Goal: Information Seeking & Learning: Learn about a topic

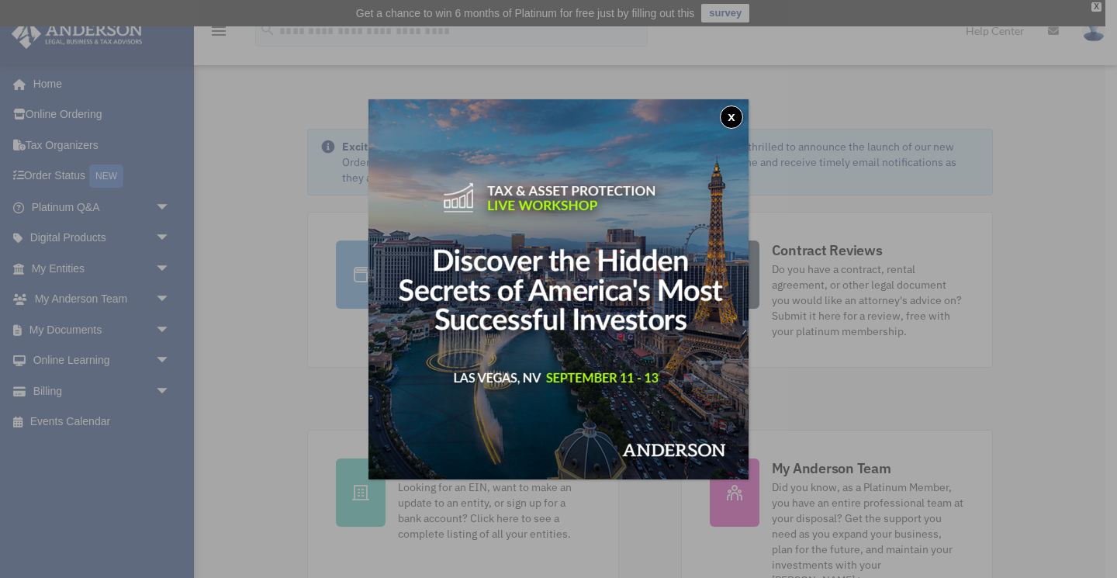
click at [732, 111] on button "x" at bounding box center [731, 117] width 23 height 23
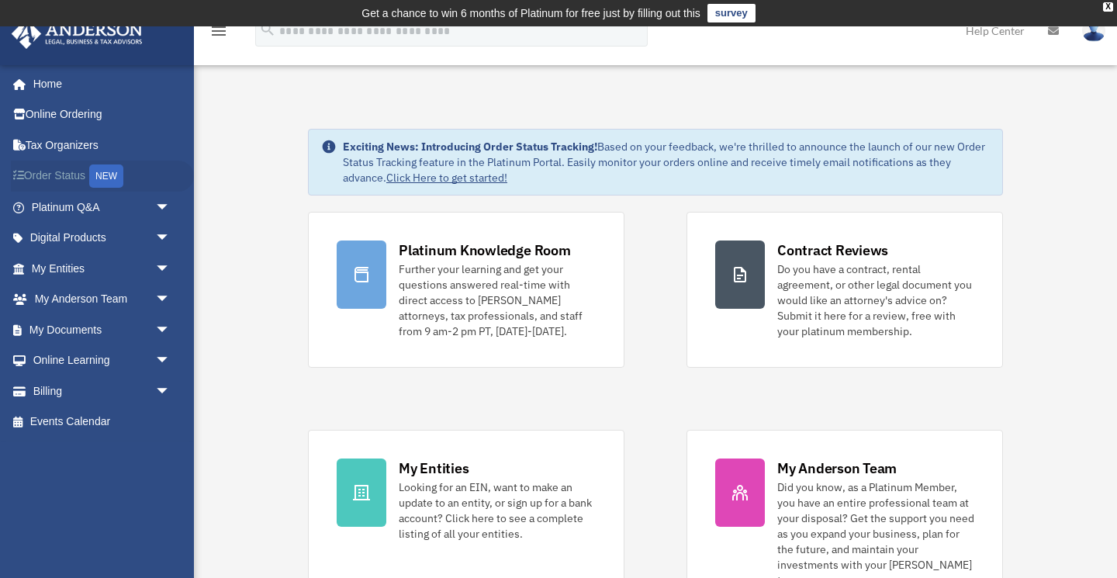
click at [63, 177] on link "Order Status NEW" at bounding box center [102, 177] width 183 height 32
click at [165, 324] on span "arrow_drop_down" at bounding box center [170, 330] width 31 height 32
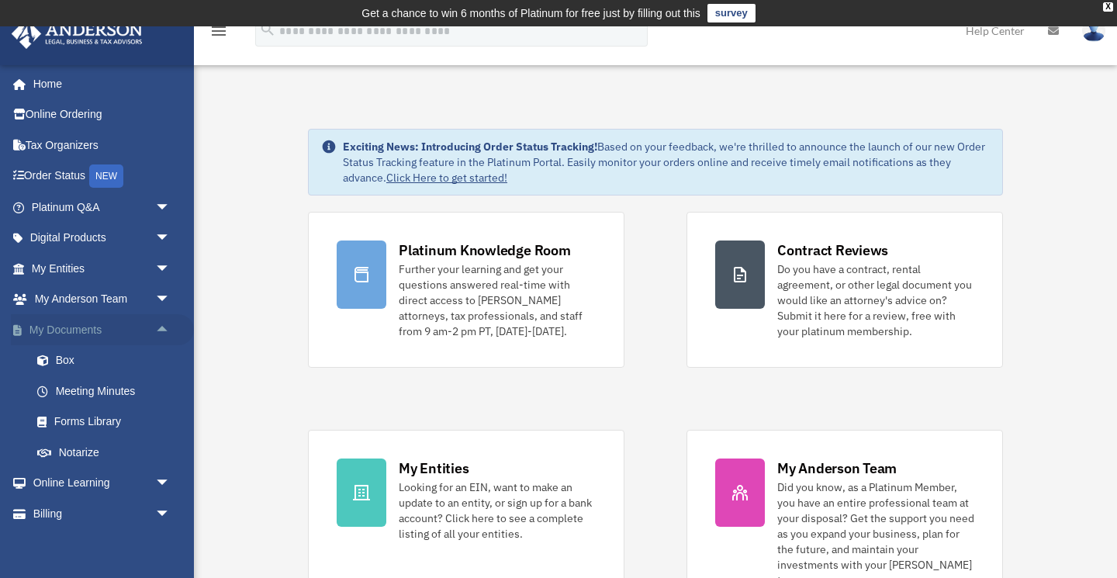
click at [88, 327] on link "My Documents arrow_drop_up" at bounding box center [102, 329] width 183 height 31
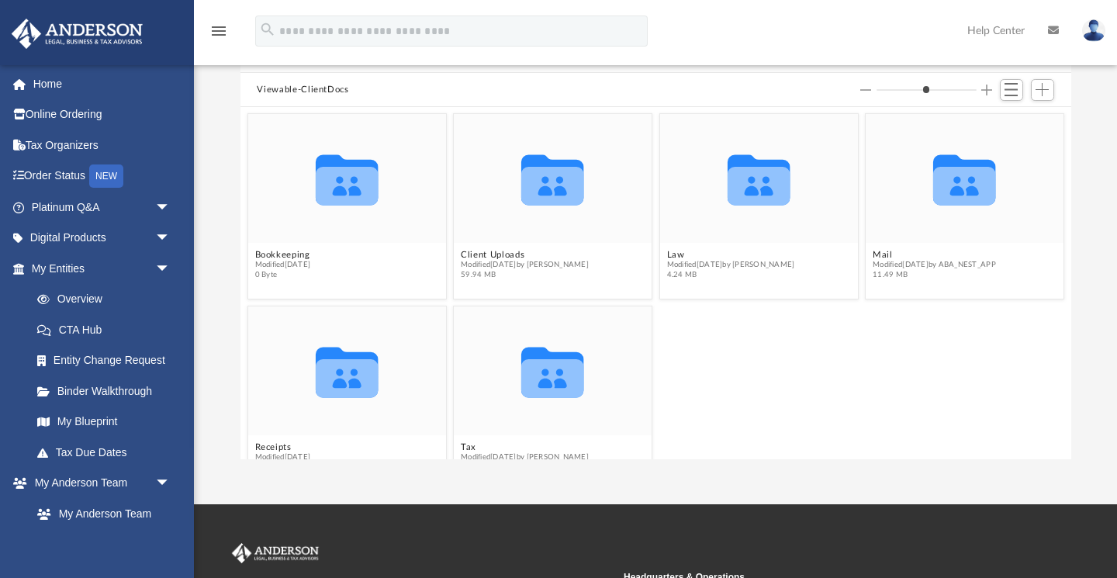
scroll to position [159, 0]
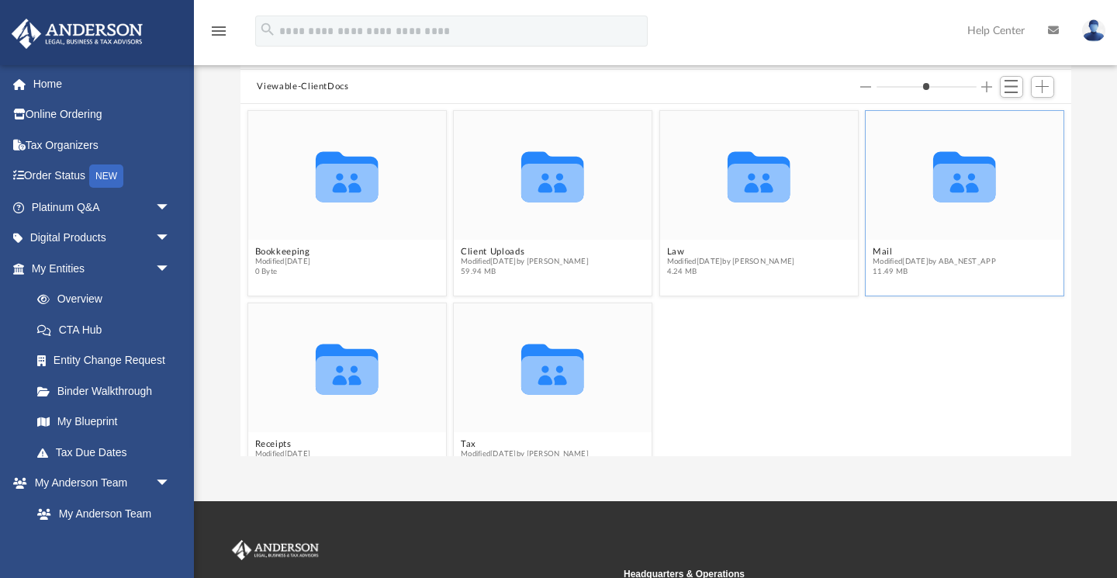
click at [968, 185] on icon "grid" at bounding box center [965, 176] width 63 height 50
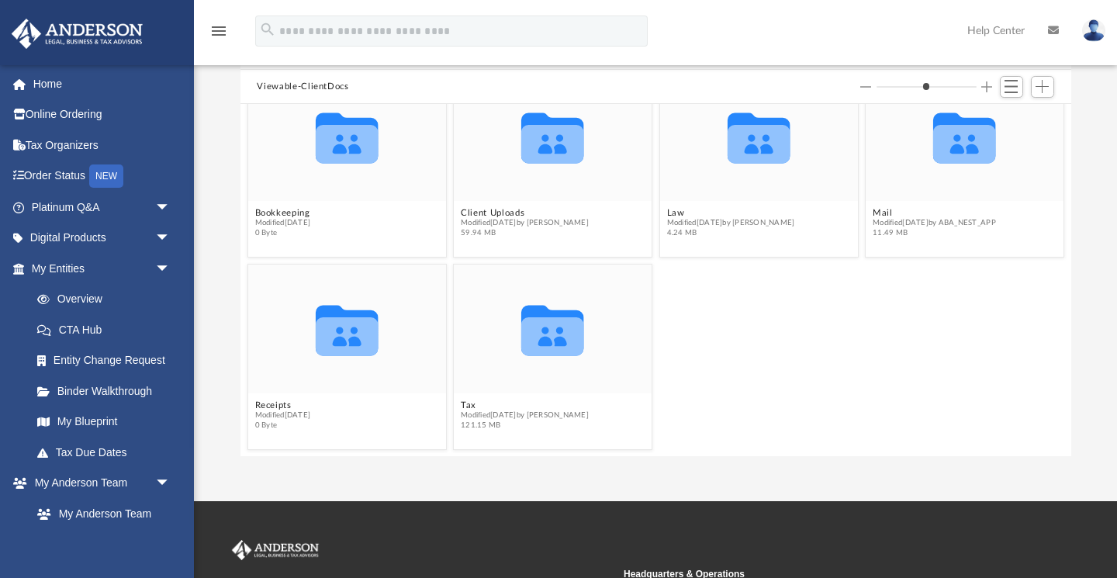
scroll to position [39, 0]
click at [554, 338] on icon "grid" at bounding box center [552, 336] width 63 height 39
click at [466, 407] on button "Tax" at bounding box center [525, 405] width 128 height 10
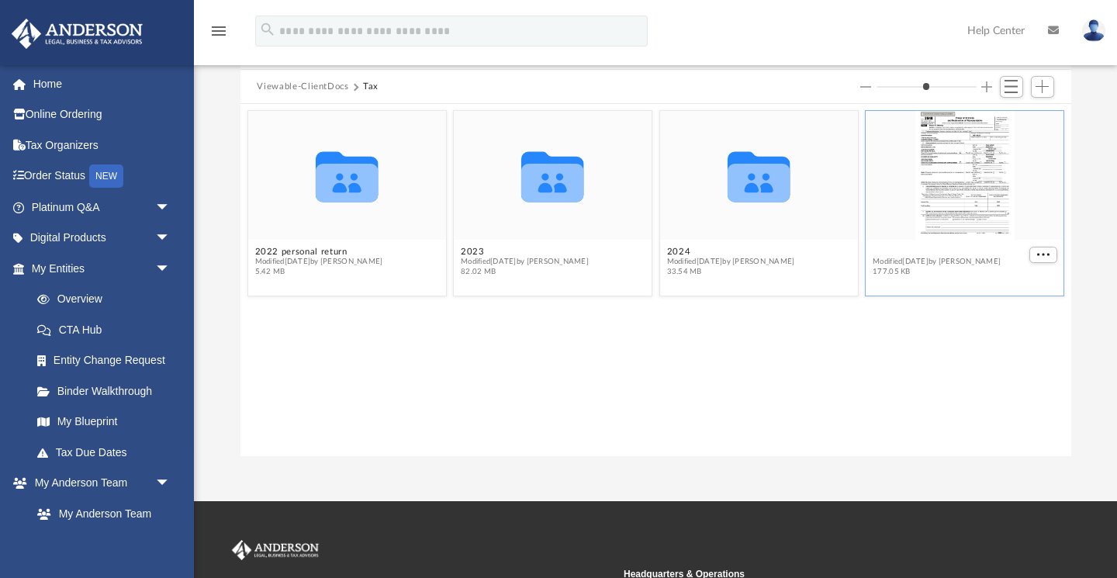
click at [891, 248] on button "POA - [PERSON_NAME] 2023X - Please Sign.pdf" at bounding box center [949, 252] width 153 height 10
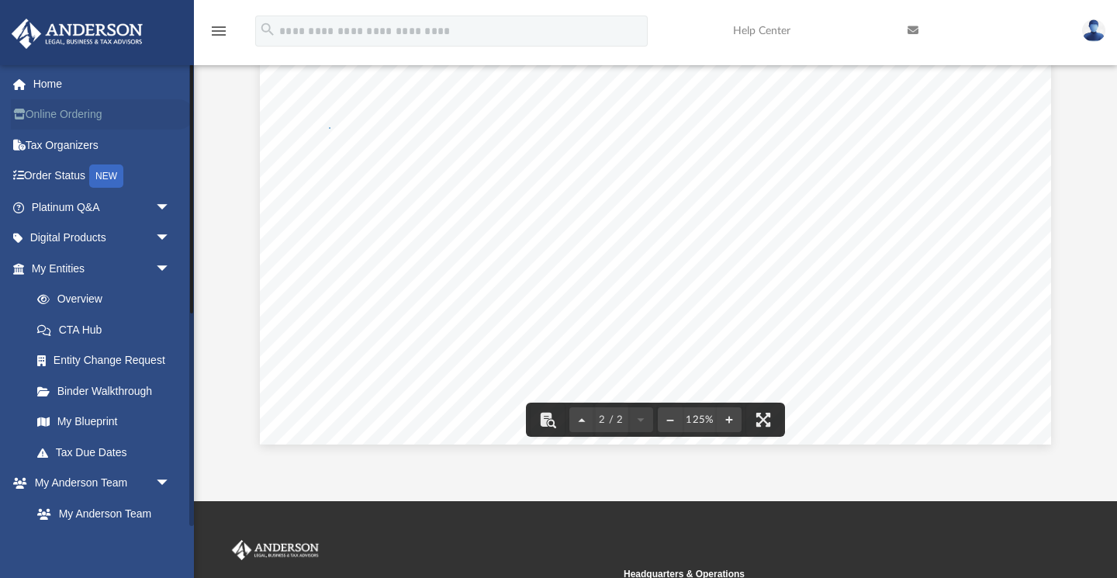
scroll to position [1695, 0]
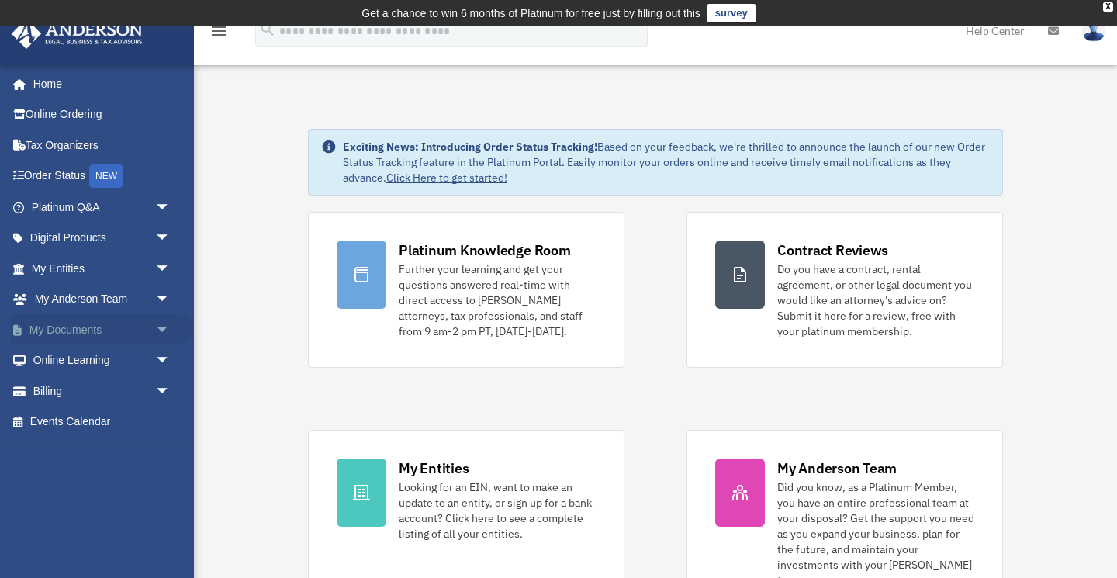
click at [95, 322] on link "My Documents arrow_drop_down" at bounding box center [102, 329] width 183 height 31
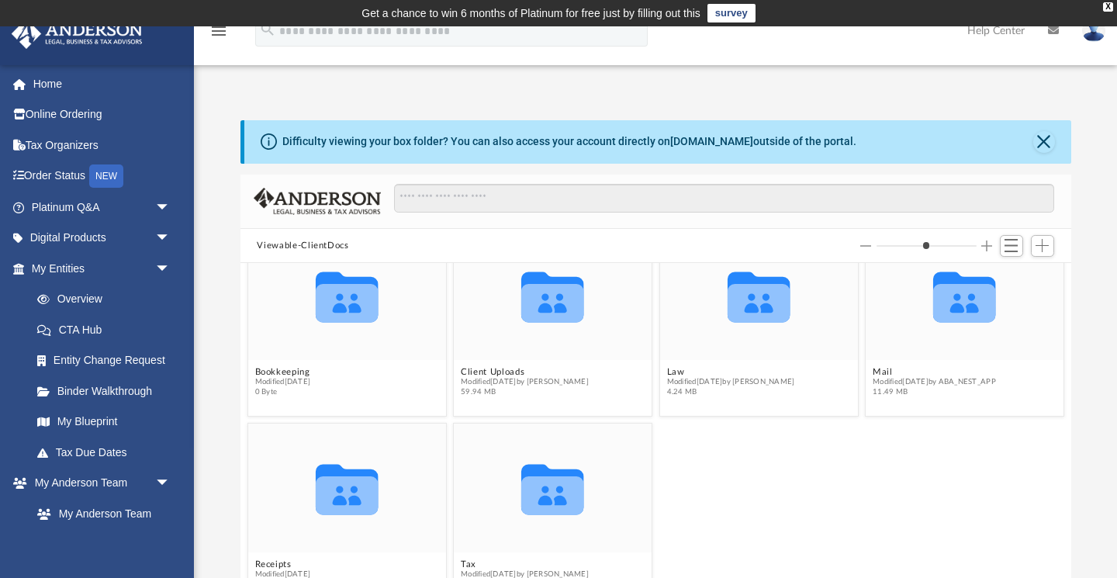
scroll to position [39, 0]
click at [466, 564] on button "Tax" at bounding box center [525, 565] width 128 height 10
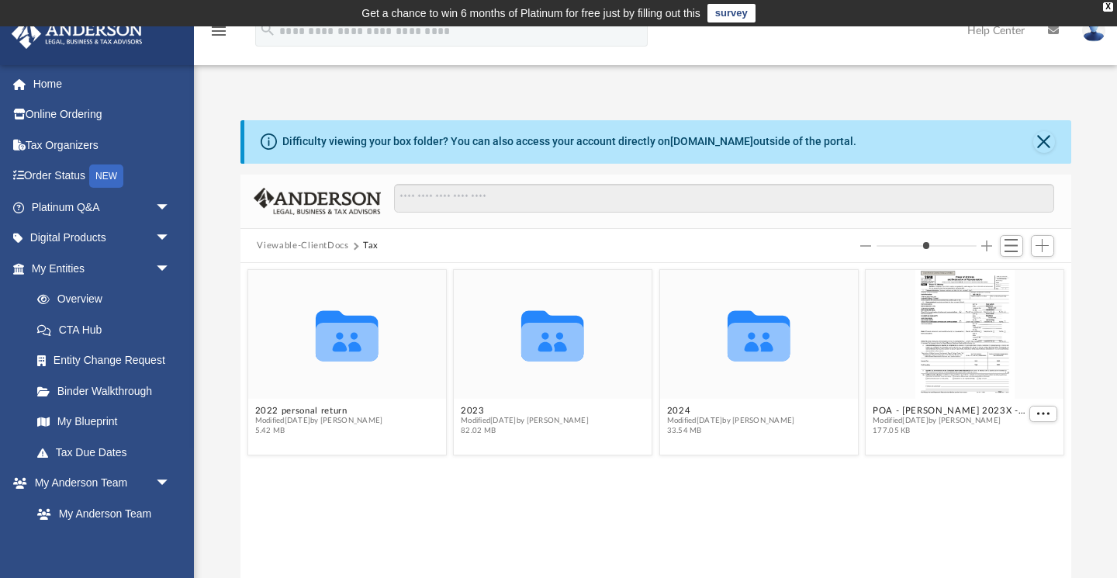
scroll to position [0, 0]
click at [672, 407] on button "2024" at bounding box center [731, 411] width 128 height 10
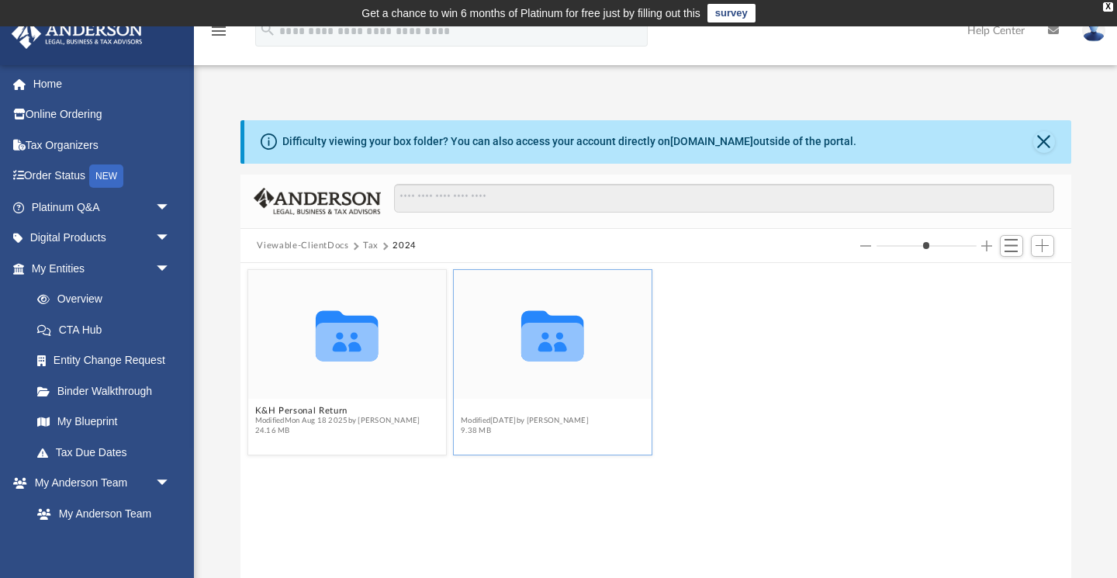
click at [492, 409] on button "LFOD Enterprises LLC" at bounding box center [525, 411] width 128 height 10
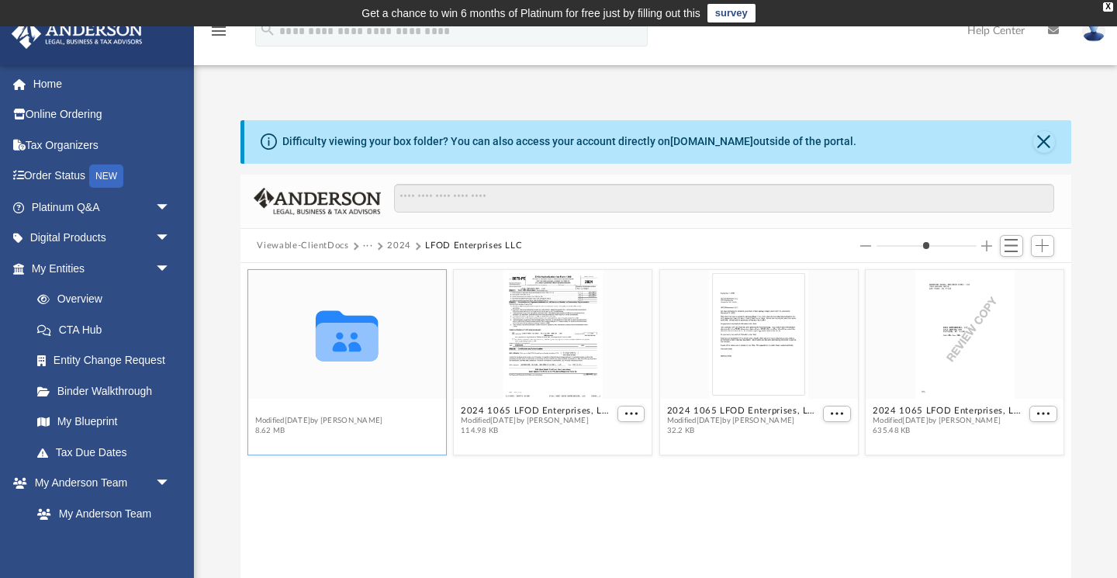
click at [288, 414] on button "Supporting Docs" at bounding box center [319, 411] width 128 height 10
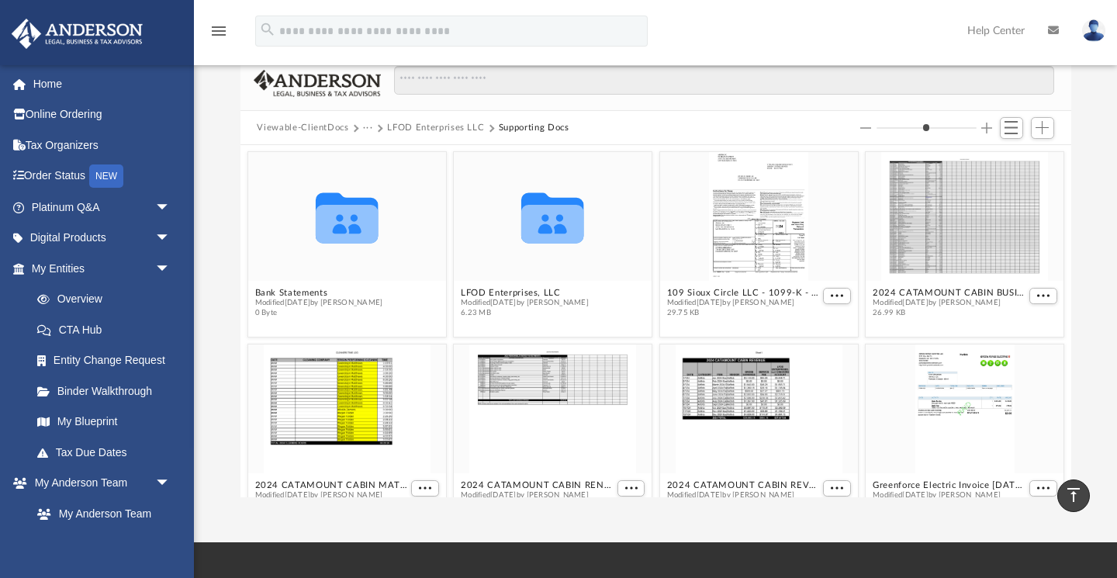
scroll to position [115, 0]
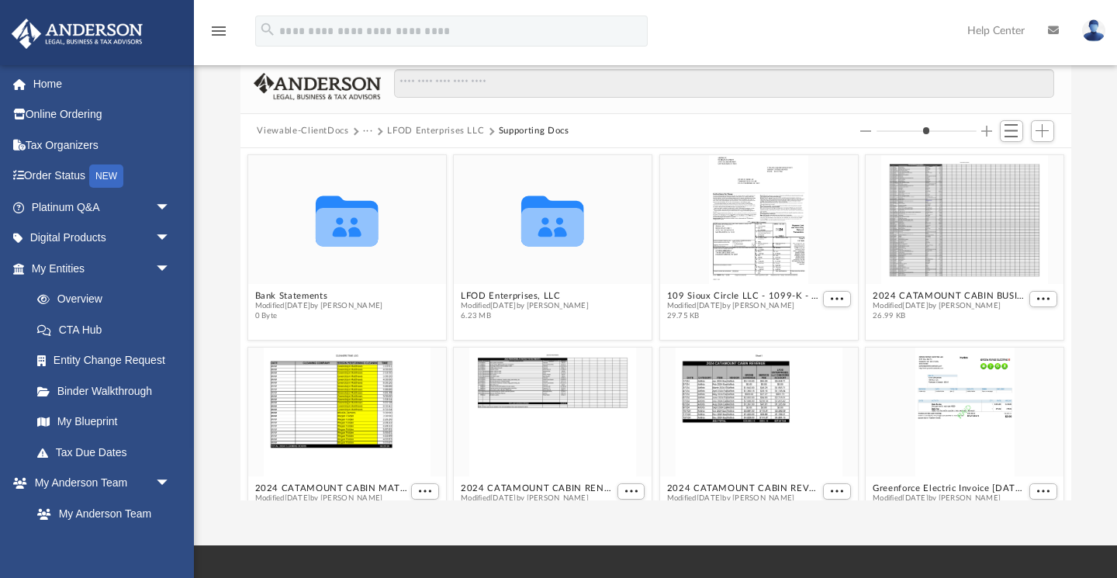
click at [431, 133] on button "LFOD Enterprises LLC" at bounding box center [435, 131] width 97 height 14
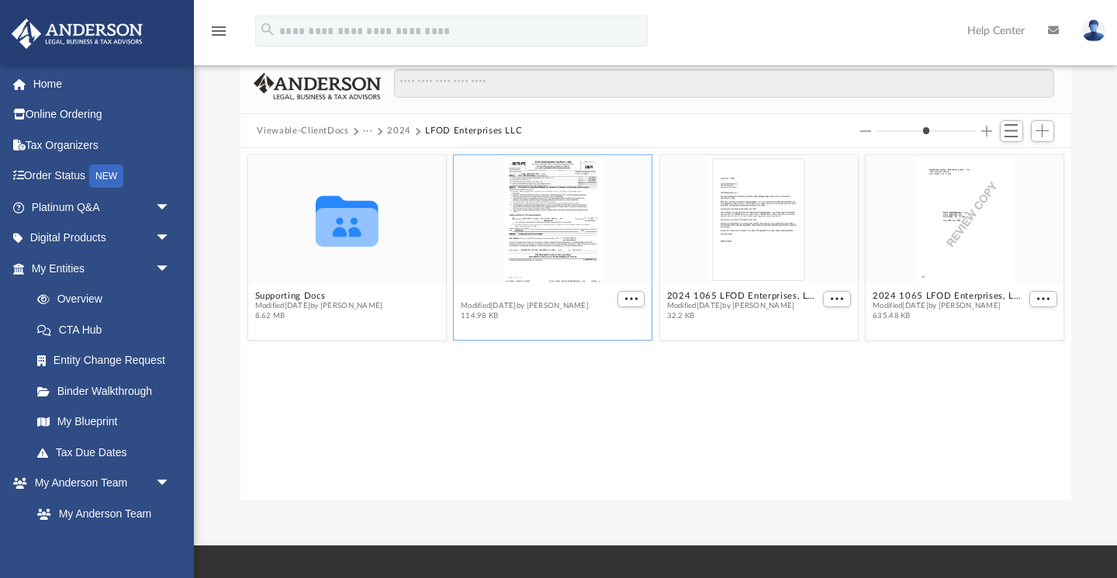
click at [546, 294] on button "2024 1065 LFOD Enterprises, LLC - e-file authorization - please sign.pdf" at bounding box center [537, 296] width 153 height 10
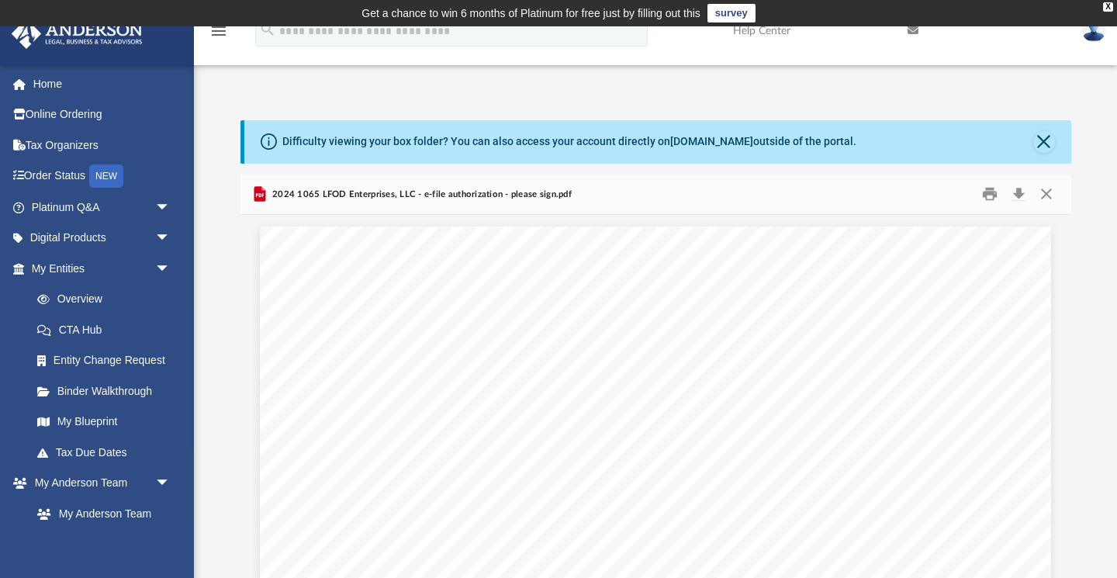
scroll to position [0, 0]
click at [1047, 191] on button "Close" at bounding box center [1047, 194] width 28 height 24
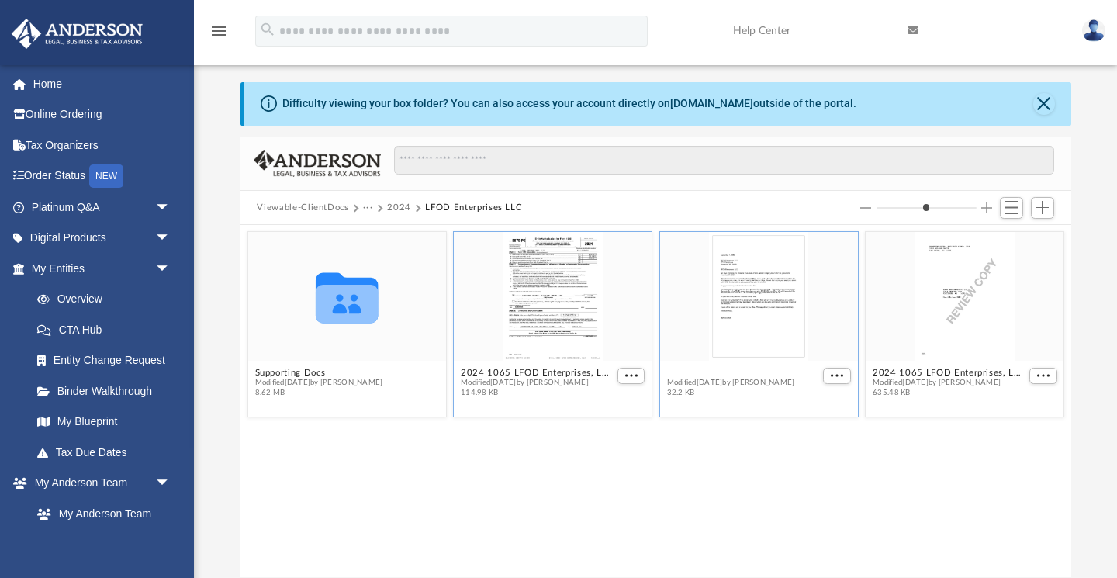
click at [759, 369] on button "2024 1065 LFOD Enterprises, LLC - Filing Instructions.pdf" at bounding box center [743, 373] width 153 height 10
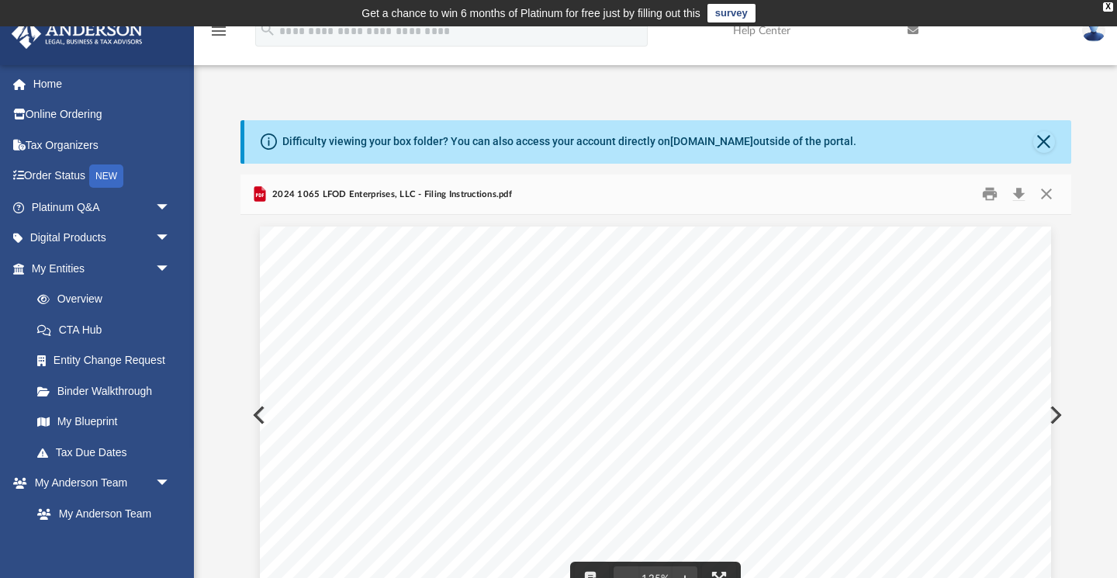
scroll to position [0, 0]
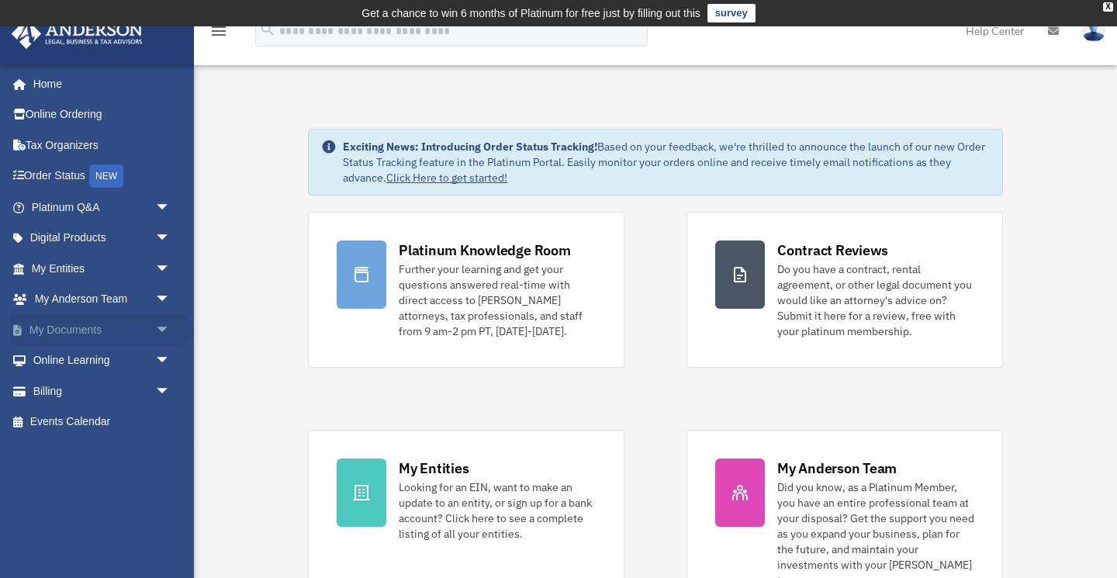
click at [76, 324] on link "My Documents arrow_drop_down" at bounding box center [102, 329] width 183 height 31
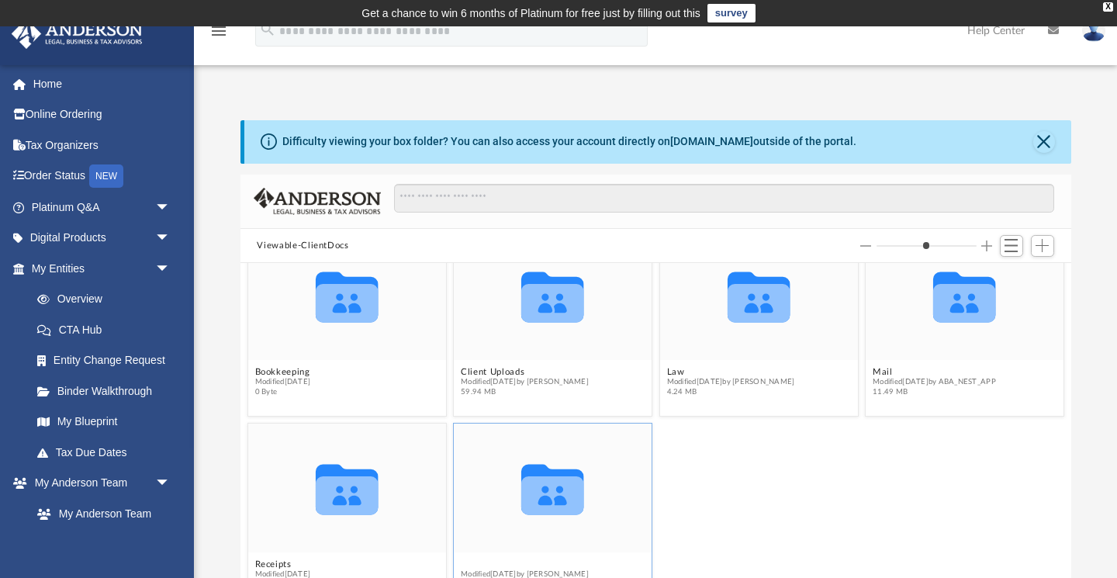
scroll to position [39, 0]
click at [469, 564] on button "Tax" at bounding box center [525, 565] width 128 height 10
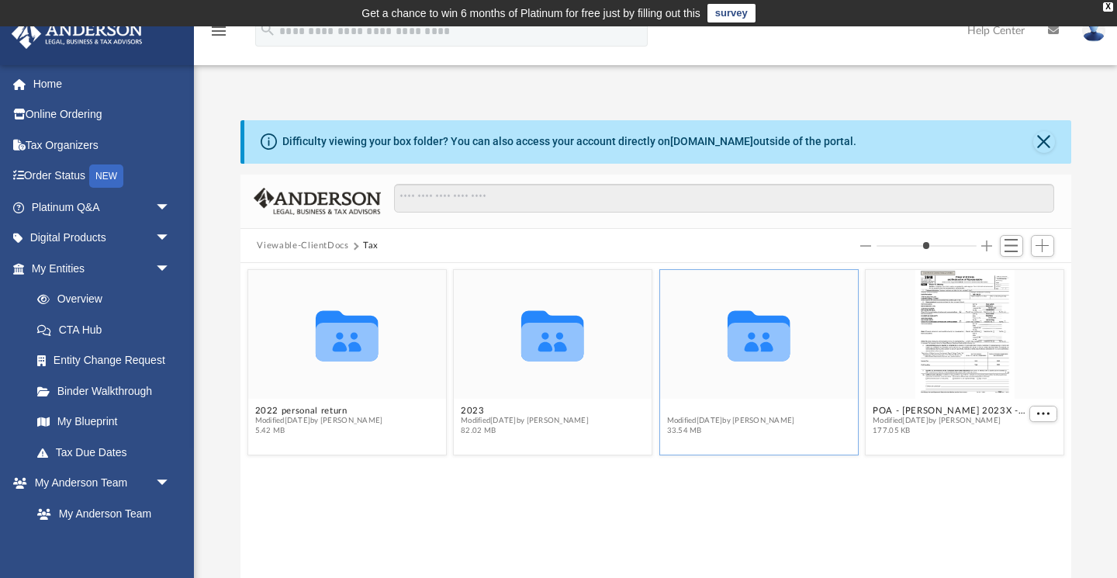
click at [677, 411] on button "2024" at bounding box center [731, 411] width 128 height 10
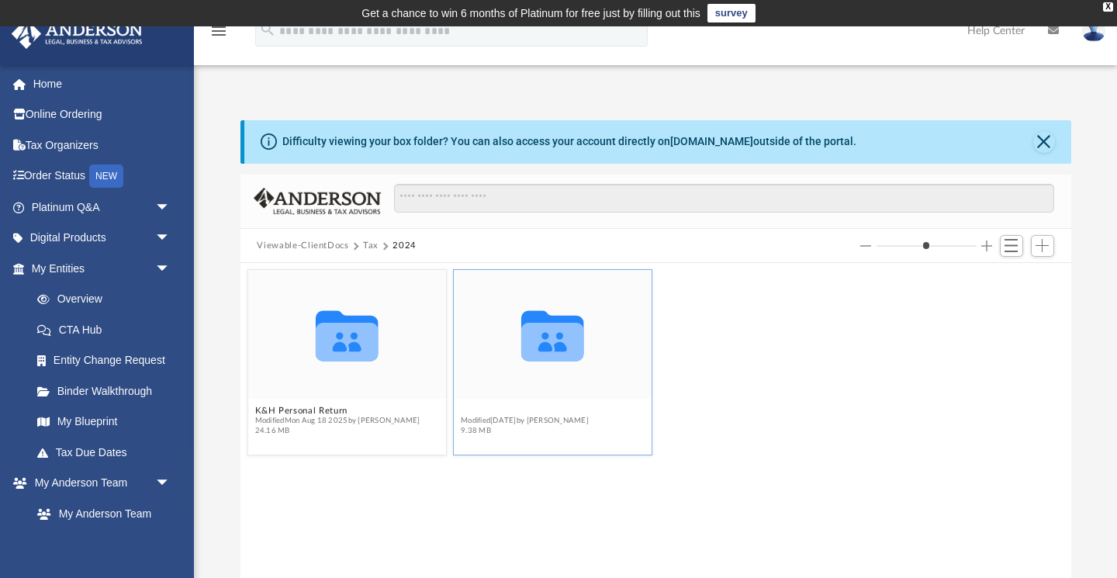
click at [522, 412] on button "LFOD Enterprises LLC" at bounding box center [525, 411] width 128 height 10
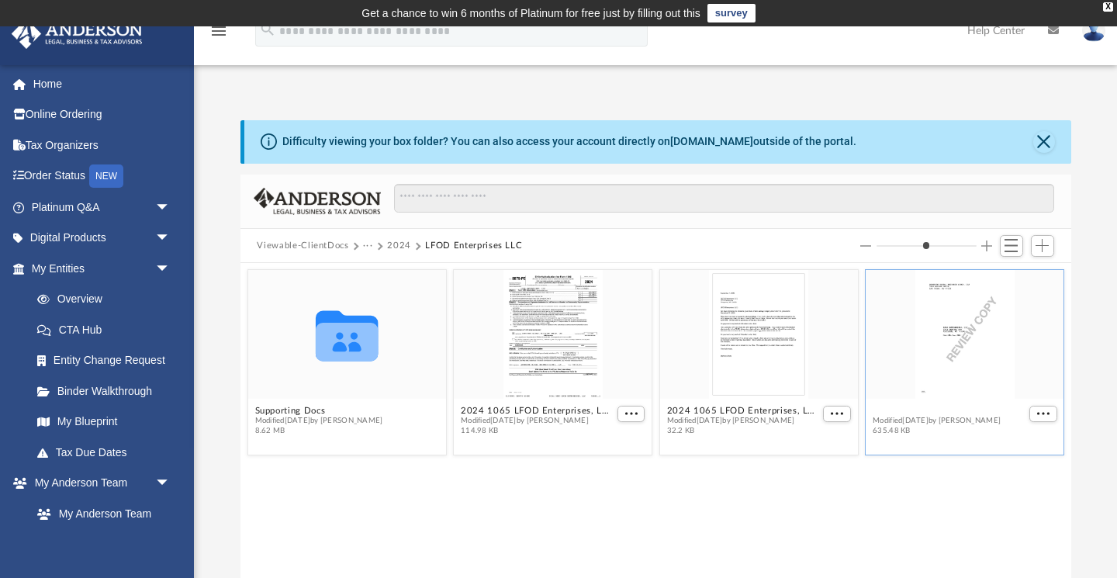
click at [935, 411] on button "2024 1065 LFOD Enterprises, LLC - Review Copy.pdf" at bounding box center [949, 411] width 153 height 10
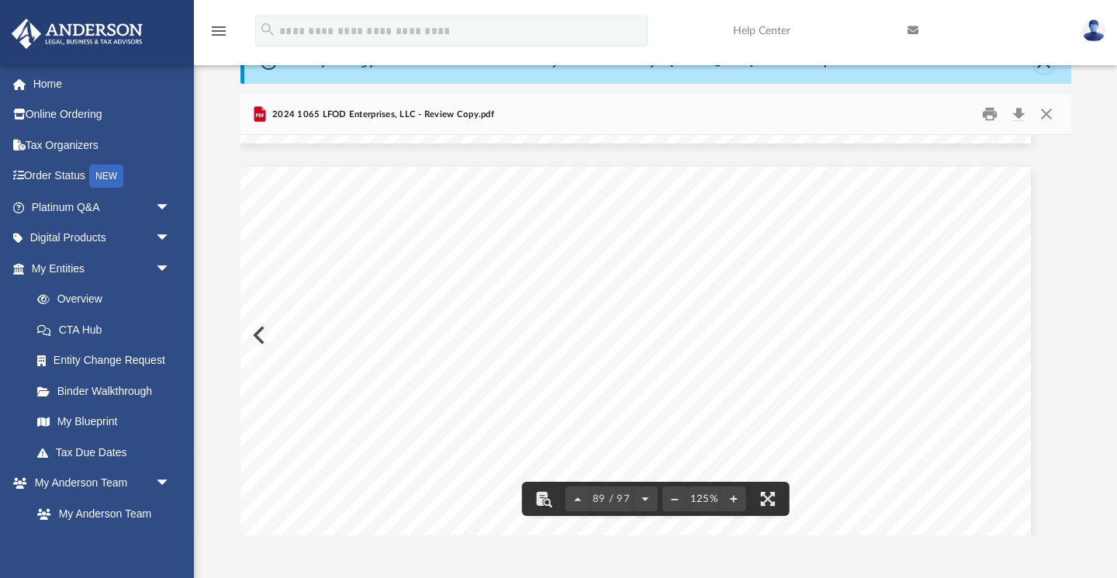
scroll to position [90426, 20]
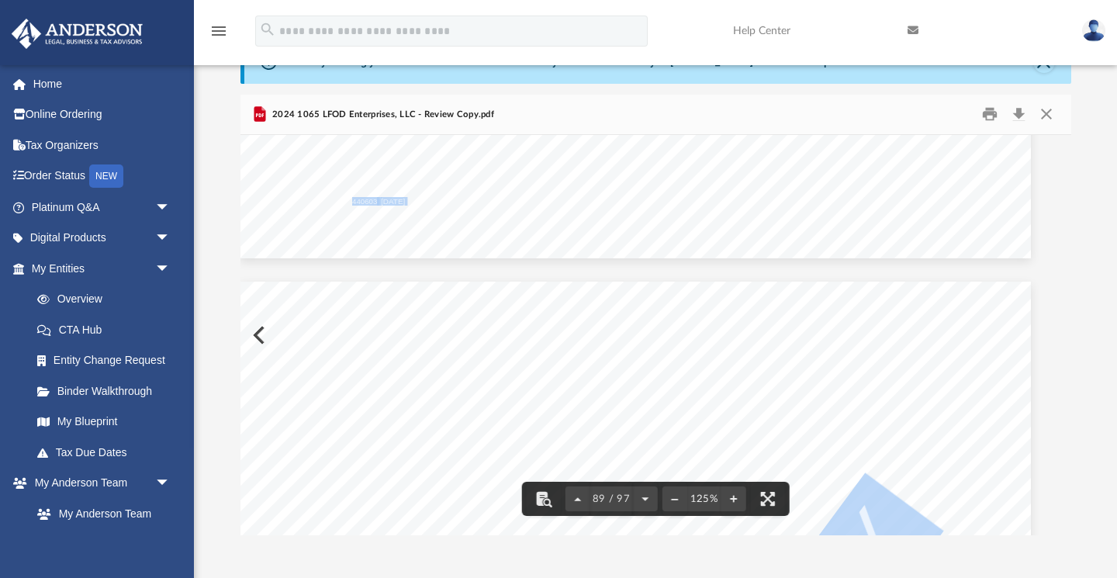
drag, startPoint x: 1067, startPoint y: 494, endPoint x: 1061, endPoint y: 158, distance: 336.1
click at [1061, 158] on body "X Get a chance to win 6 months of Platinum for free just by filling out this su…" at bounding box center [558, 389] width 1117 height 938
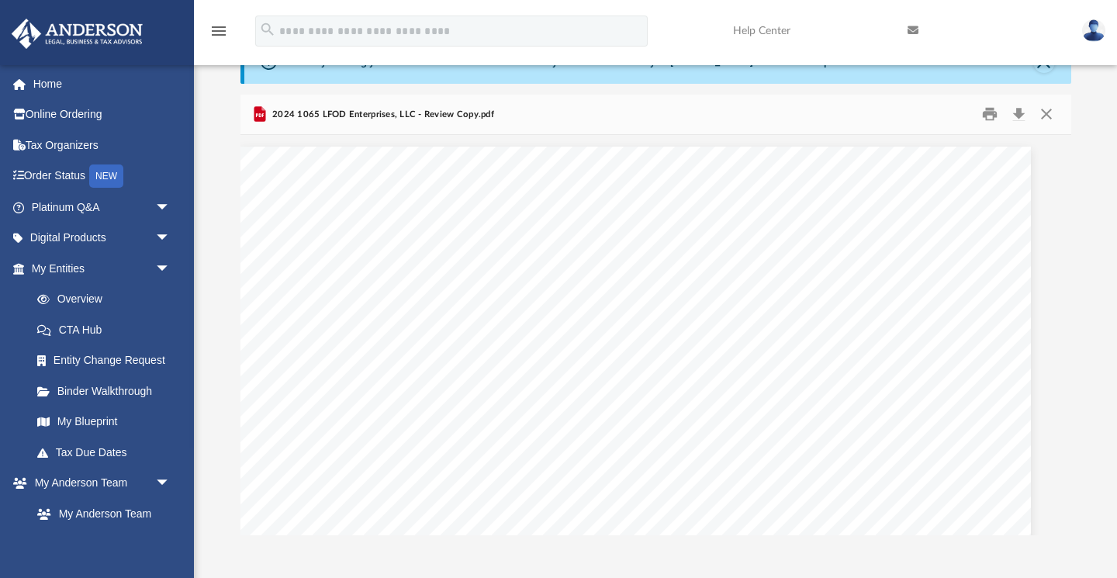
scroll to position [0, 20]
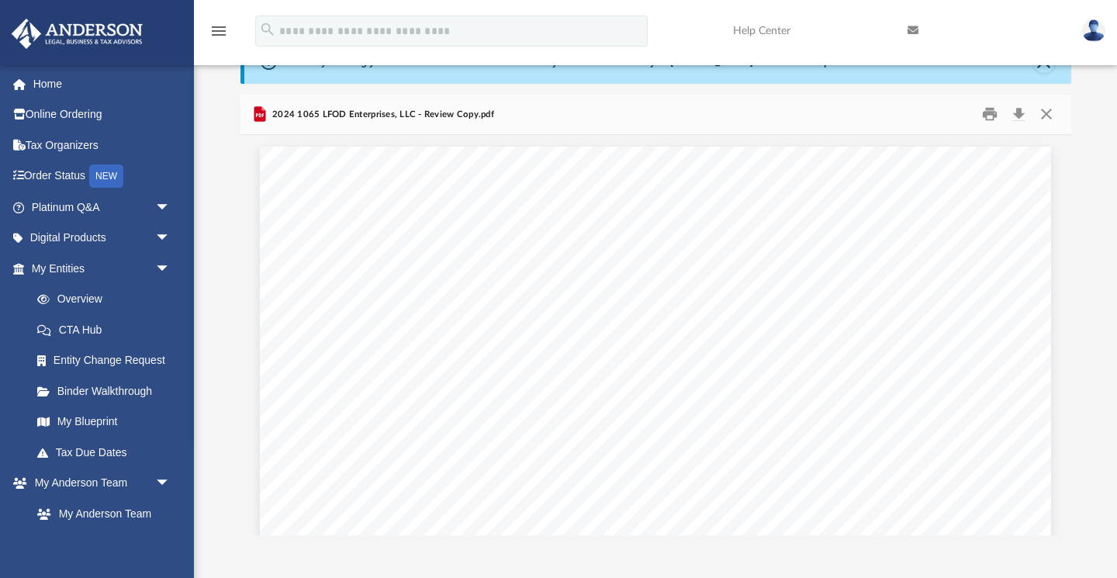
scroll to position [0, 20]
click at [61, 265] on link "My Entities arrow_drop_down" at bounding box center [102, 268] width 183 height 31
click at [52, 83] on link "Home" at bounding box center [102, 83] width 183 height 31
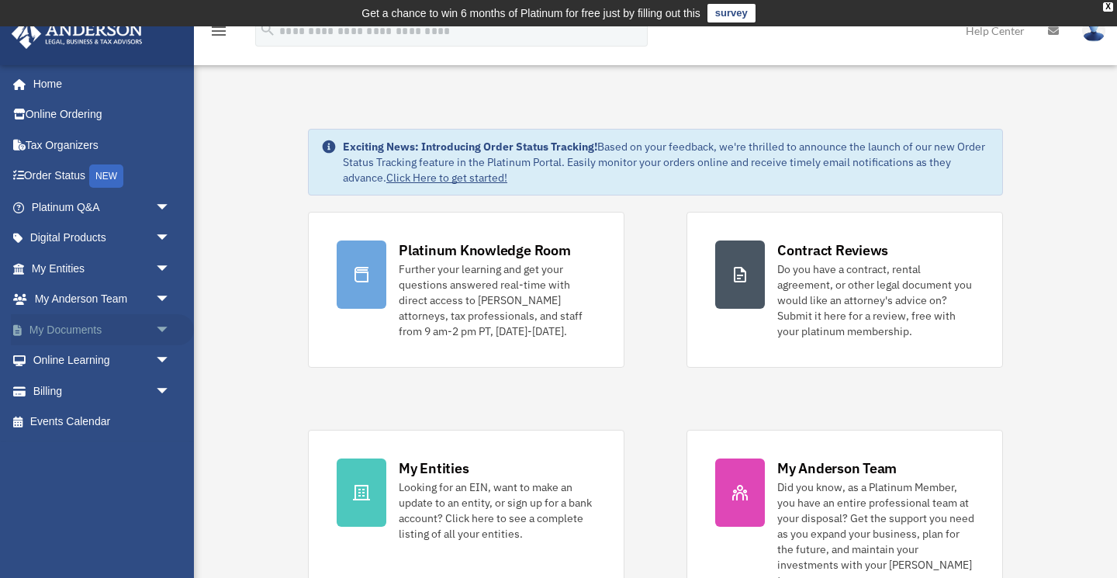
click at [84, 327] on link "My Documents arrow_drop_down" at bounding box center [102, 329] width 183 height 31
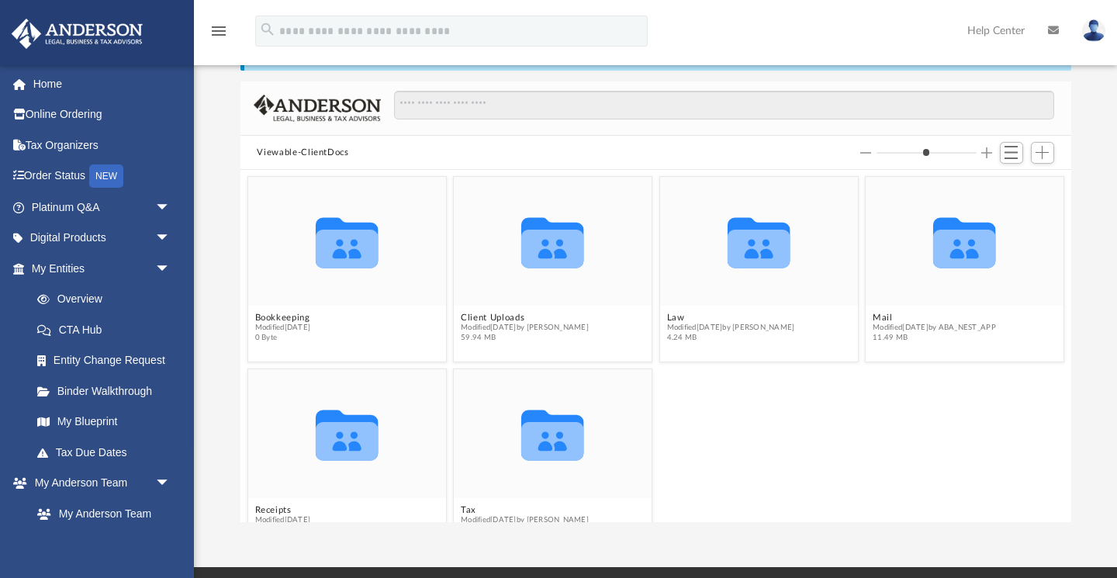
scroll to position [123, 0]
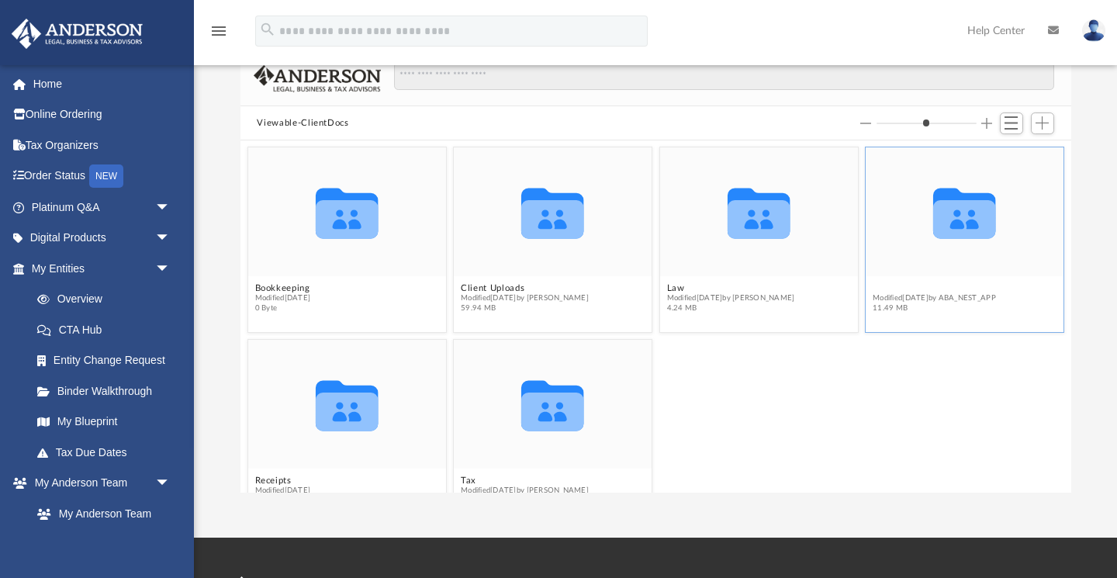
click at [885, 289] on button "Mail" at bounding box center [934, 288] width 123 height 10
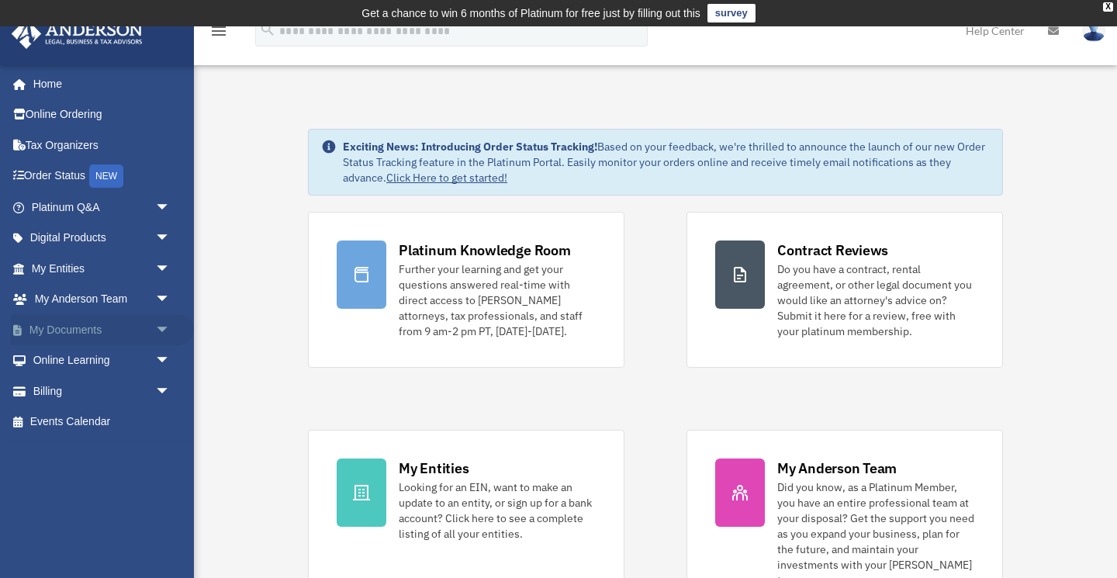
click at [94, 327] on link "My Documents arrow_drop_down" at bounding box center [102, 329] width 183 height 31
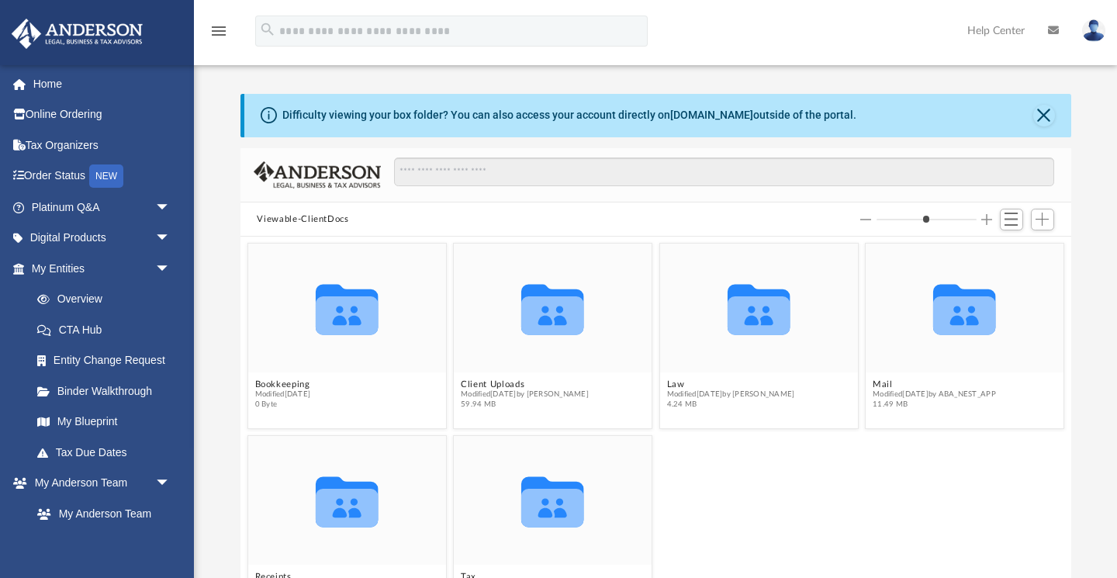
scroll to position [353, 831]
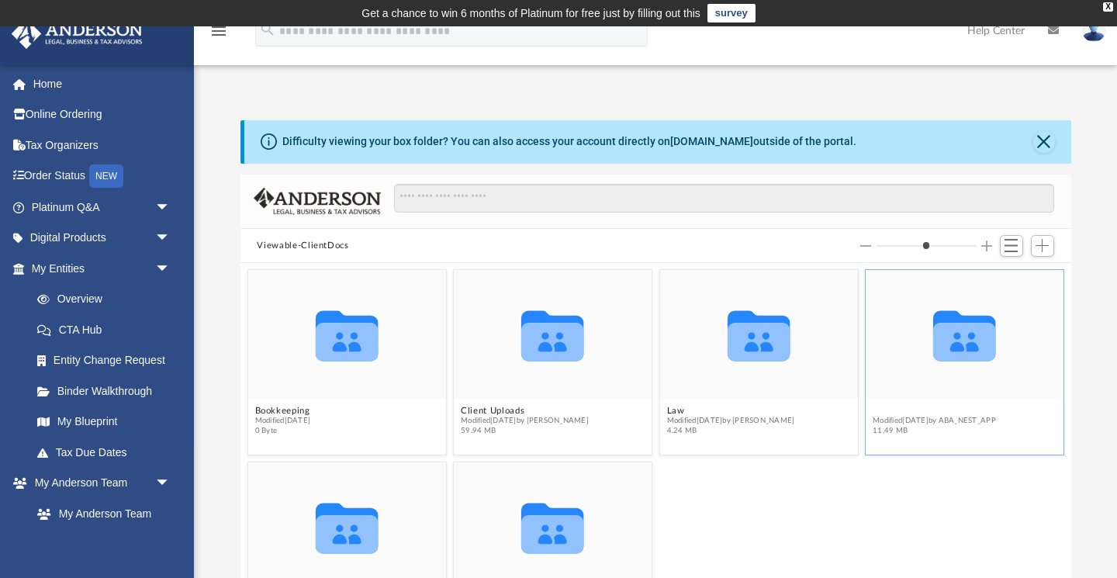
click at [882, 411] on button "Mail" at bounding box center [934, 411] width 123 height 10
click at [880, 410] on button "Mail" at bounding box center [934, 411] width 123 height 10
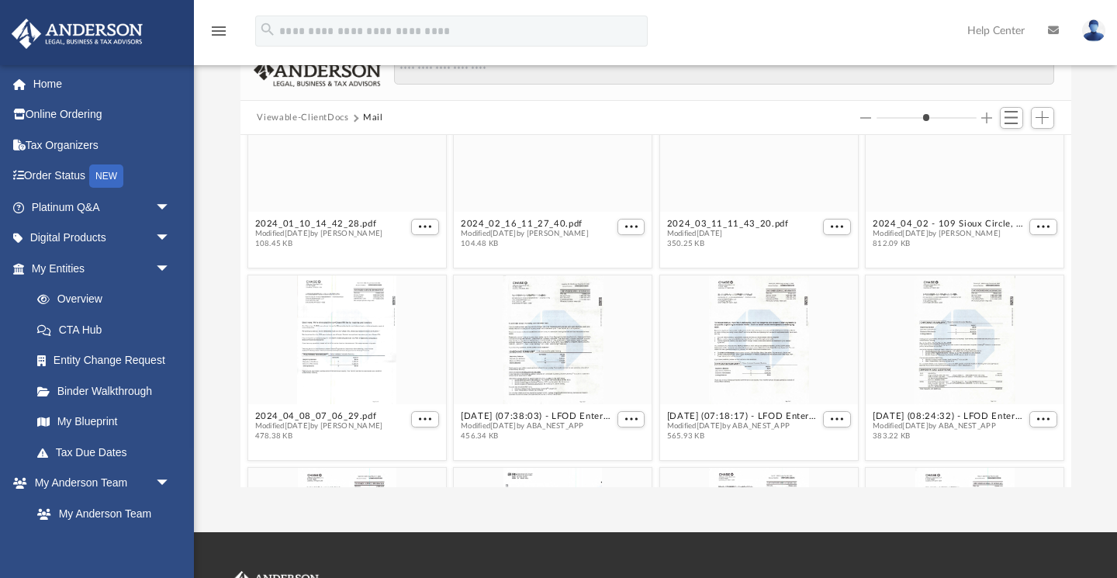
scroll to position [826, 0]
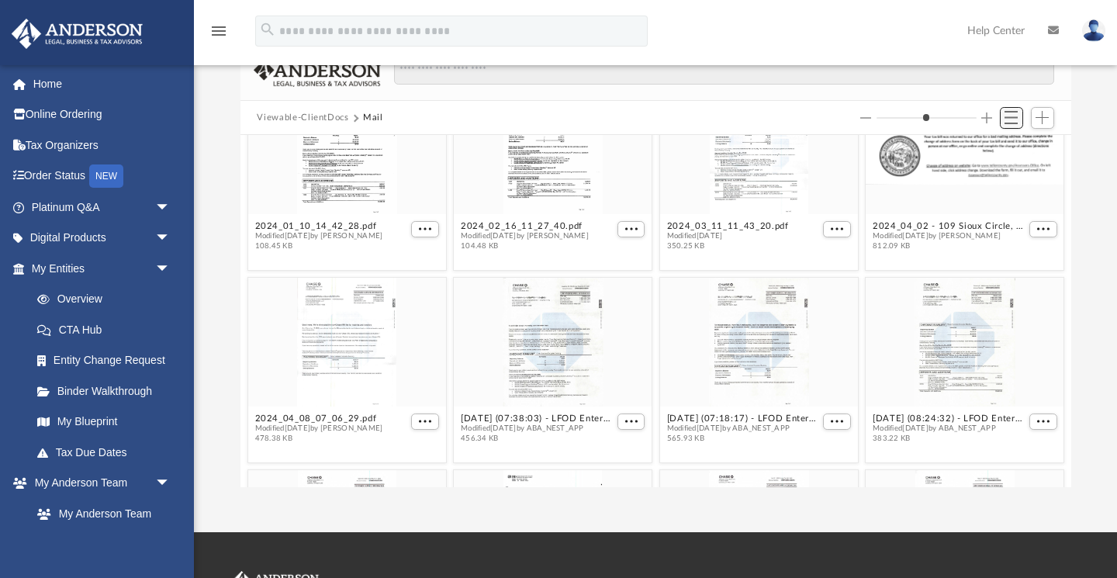
click at [1011, 113] on span "Switch to List View" at bounding box center [1011, 117] width 13 height 13
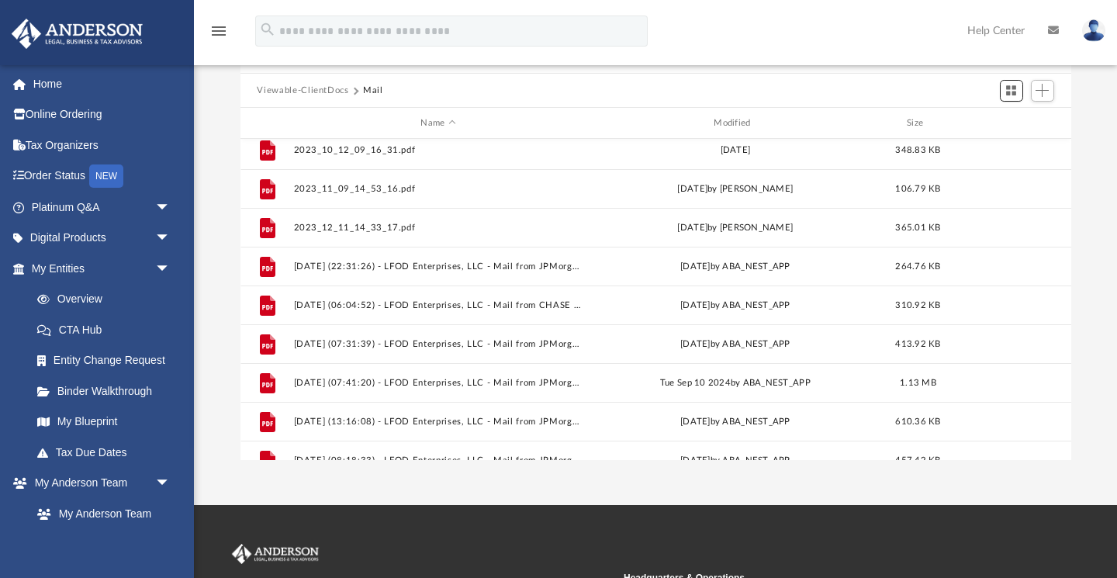
scroll to position [242, 0]
click at [744, 120] on div "Modified" at bounding box center [735, 123] width 290 height 14
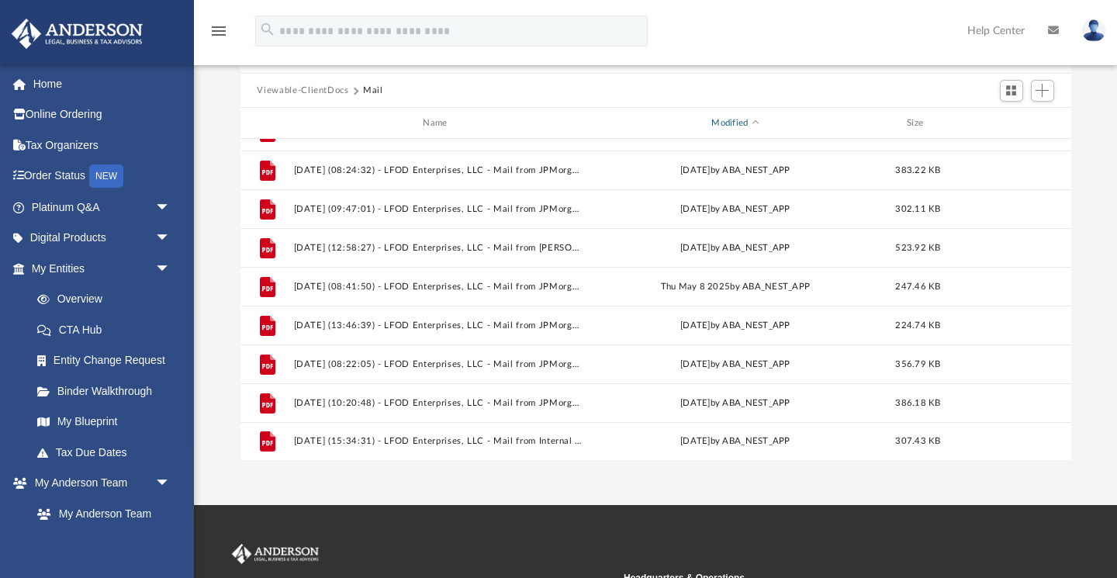
scroll to position [881, 0]
click at [113, 449] on link "Tax Due Dates" at bounding box center [108, 452] width 172 height 31
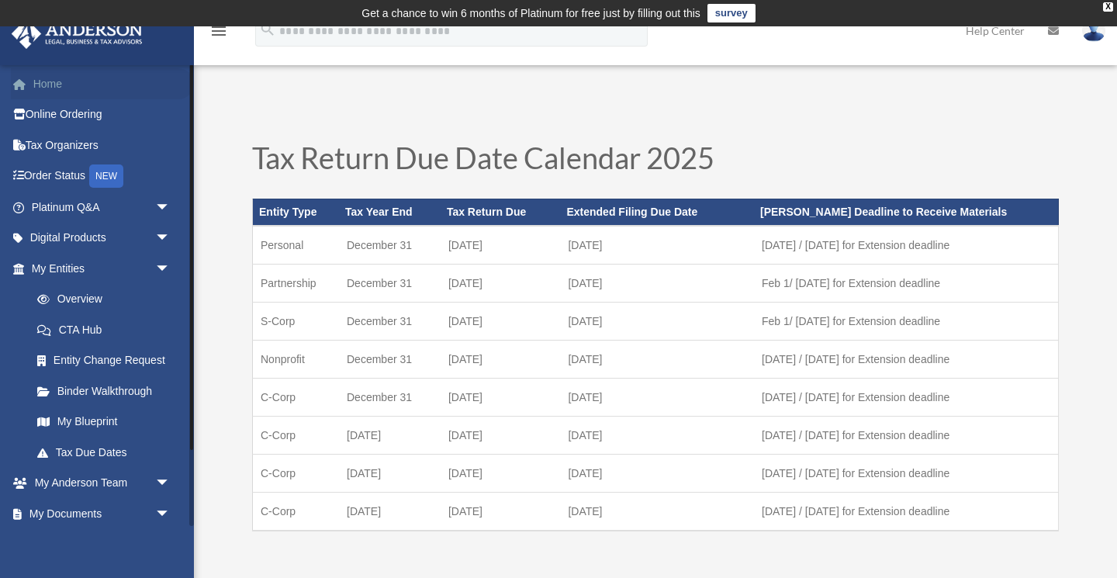
click at [47, 87] on link "Home" at bounding box center [102, 83] width 183 height 31
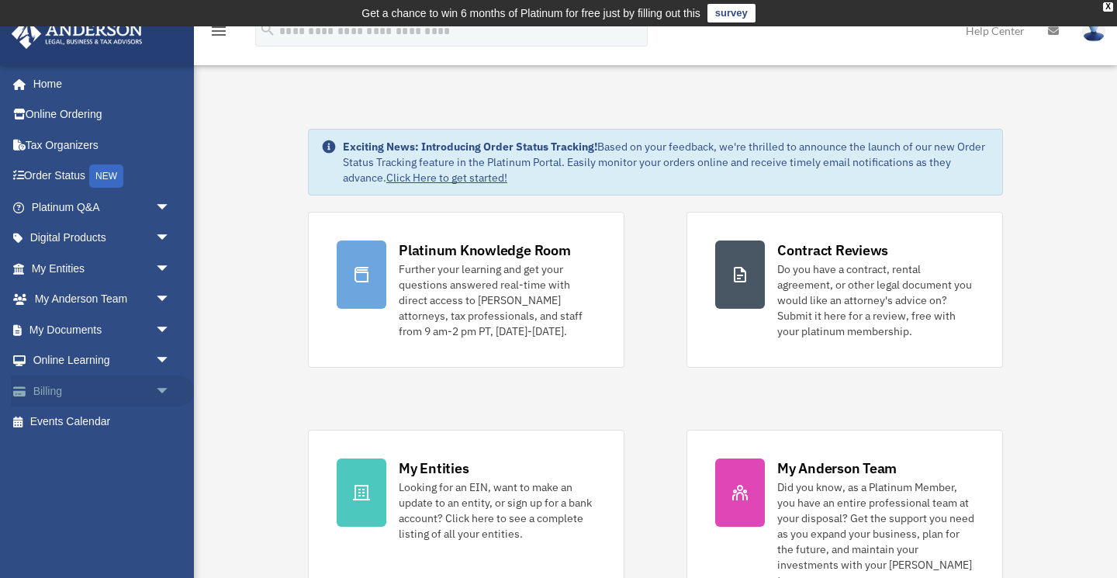
click at [68, 387] on link "Billing arrow_drop_down" at bounding box center [102, 391] width 183 height 31
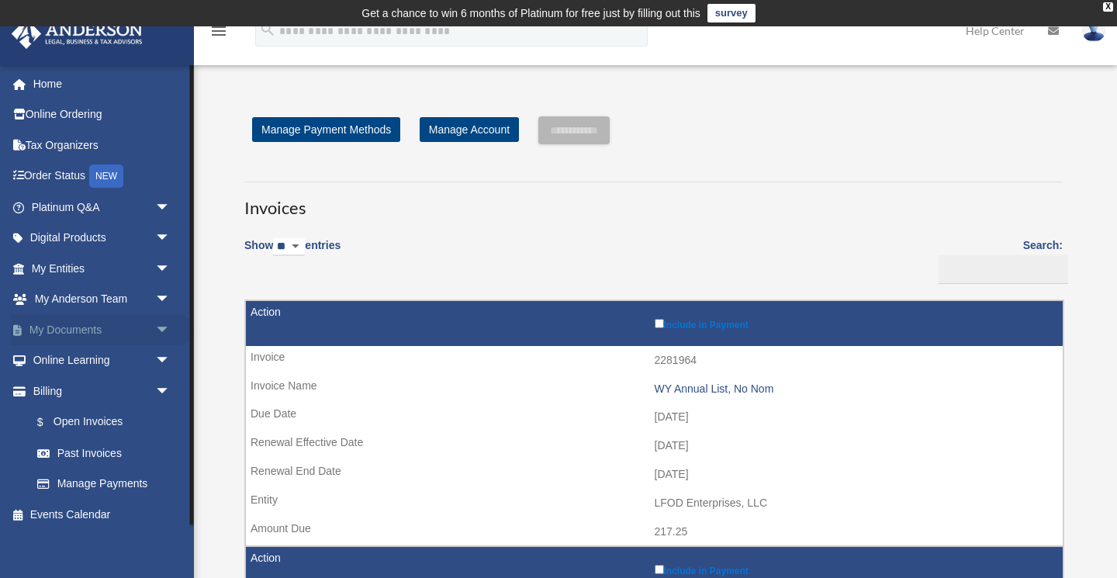
click at [77, 327] on link "My Documents arrow_drop_down" at bounding box center [102, 329] width 183 height 31
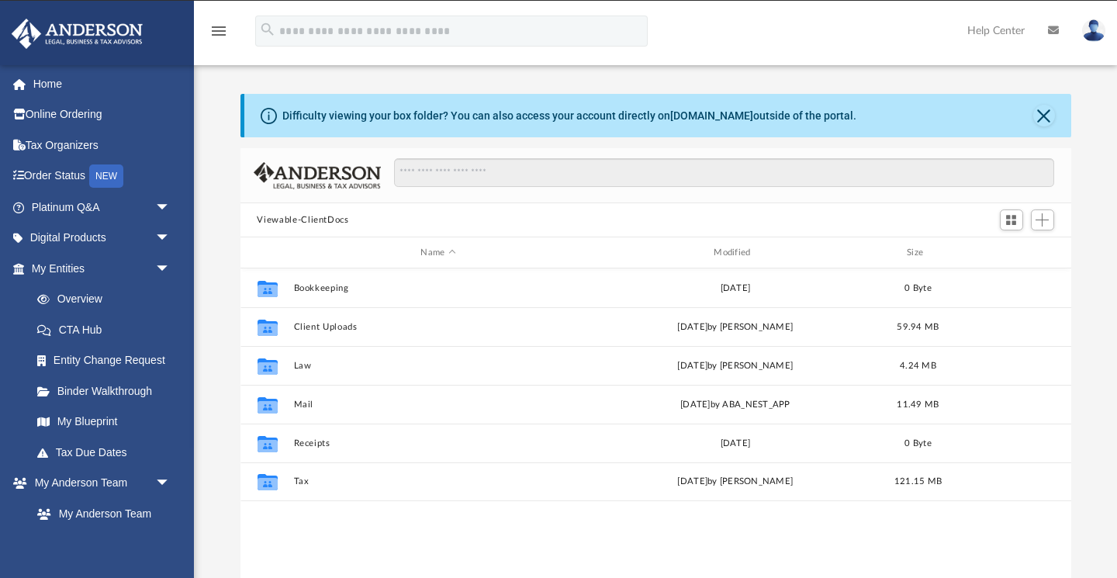
scroll to position [353, 831]
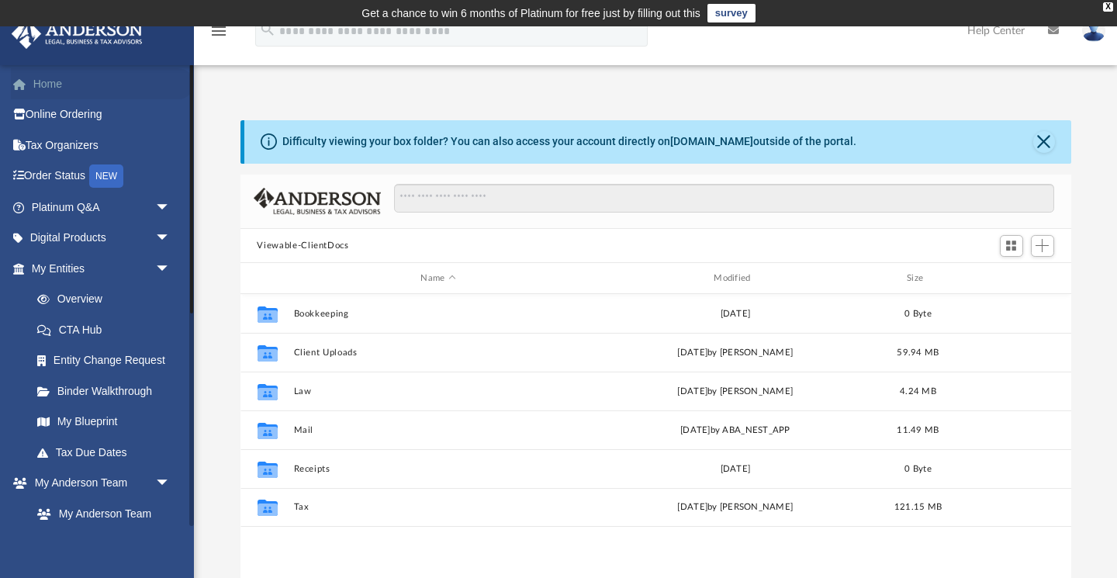
click at [52, 86] on link "Home" at bounding box center [102, 83] width 183 height 31
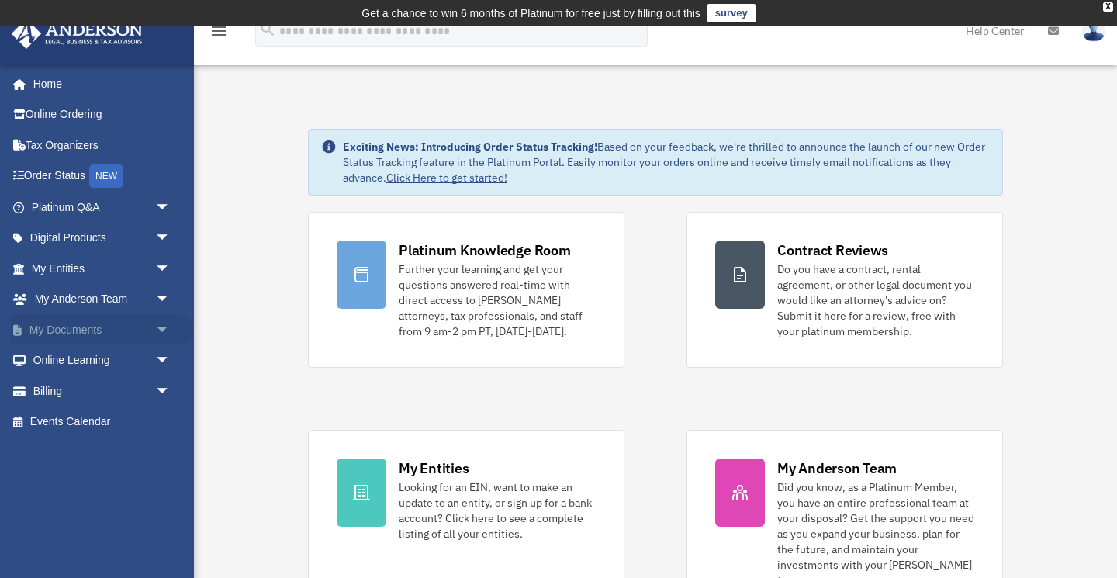
click at [55, 328] on link "My Documents arrow_drop_down" at bounding box center [102, 329] width 183 height 31
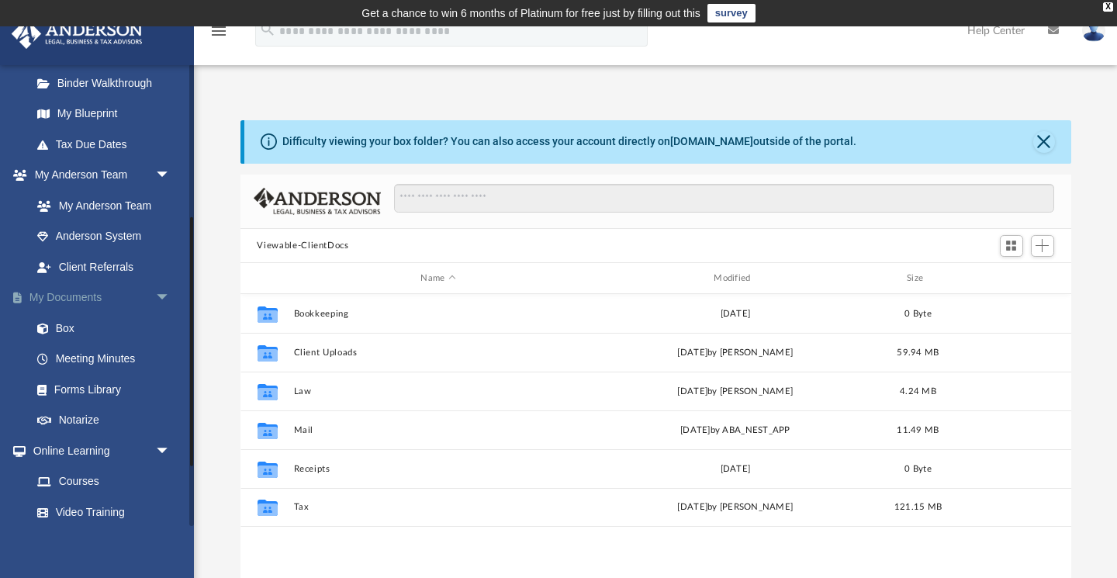
scroll to position [313, 0]
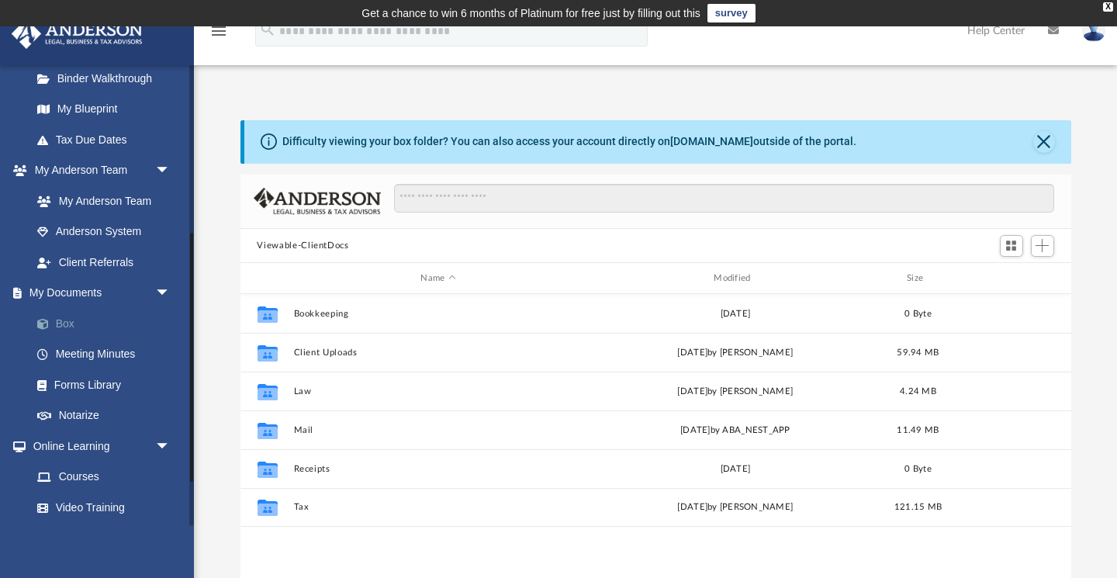
click at [66, 317] on link "Box" at bounding box center [108, 323] width 172 height 31
